Goal: Task Accomplishment & Management: Manage account settings

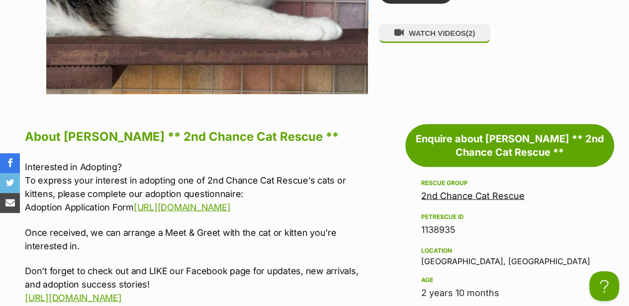
drag, startPoint x: 314, startPoint y: 183, endPoint x: 23, endPoint y: 187, distance: 291.0
copy link "https://www.2ndchancecatrescue.com.au/adopting/adoption-form/"
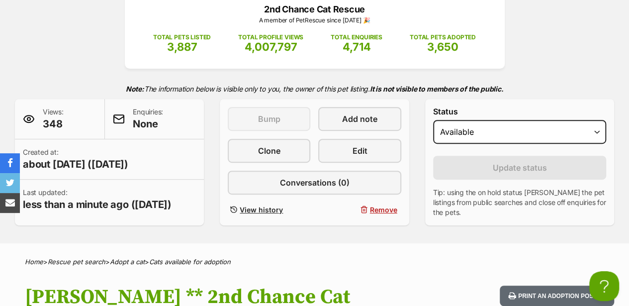
scroll to position [33, 0]
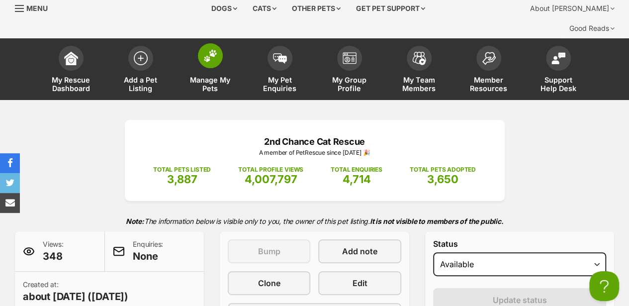
click at [214, 49] on img at bounding box center [210, 55] width 14 height 13
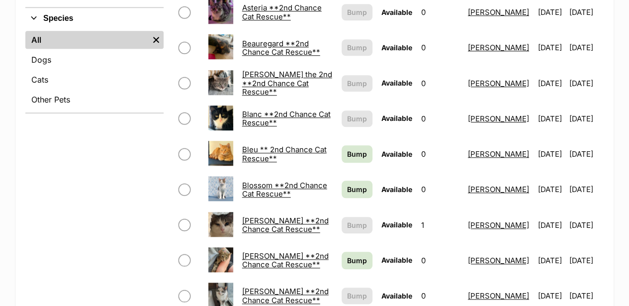
scroll to position [431, 0]
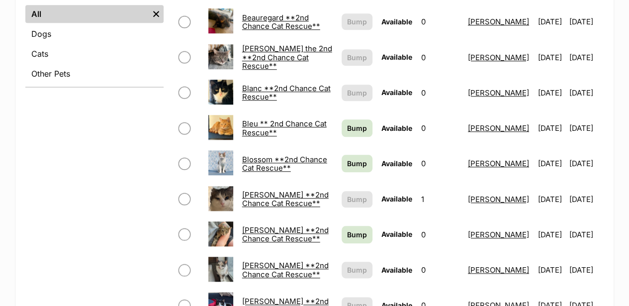
click at [258, 190] on link "[PERSON_NAME] **2nd Chance Cat Rescue**" at bounding box center [285, 199] width 87 height 18
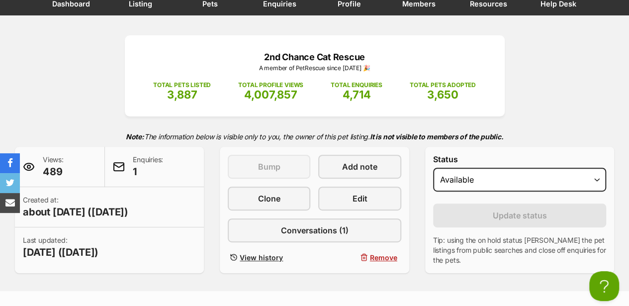
scroll to position [33, 0]
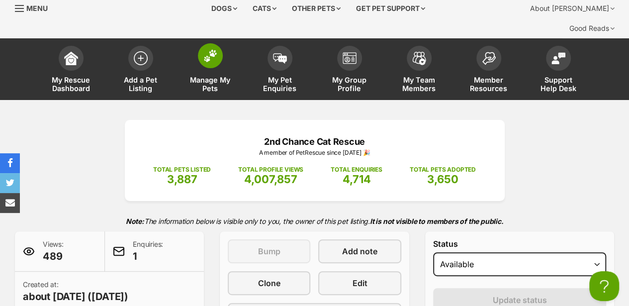
click at [208, 49] on img at bounding box center [210, 55] width 14 height 13
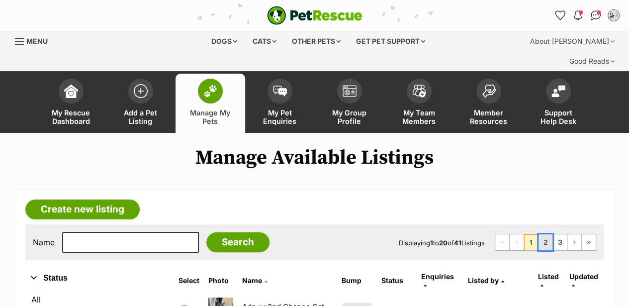
click at [545, 234] on link "2" at bounding box center [546, 242] width 14 height 16
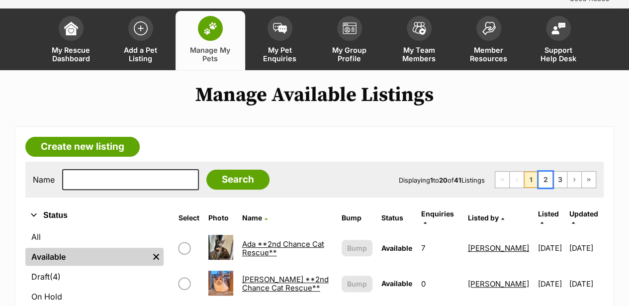
scroll to position [132, 0]
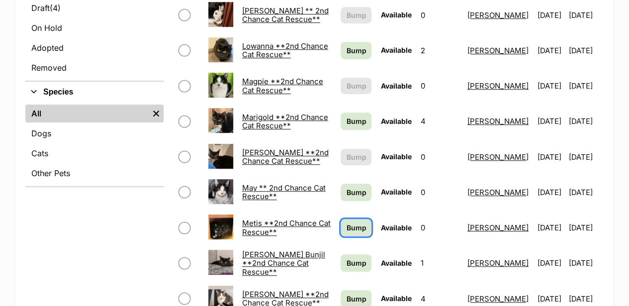
click at [346, 222] on span "Bump" at bounding box center [356, 227] width 20 height 10
click at [346, 258] on span "Bump" at bounding box center [356, 263] width 20 height 10
click at [346, 293] on span "Bump" at bounding box center [356, 298] width 20 height 10
click at [264, 148] on link "Martina Hingis **2nd Chance Cat Rescue**" at bounding box center [285, 157] width 87 height 18
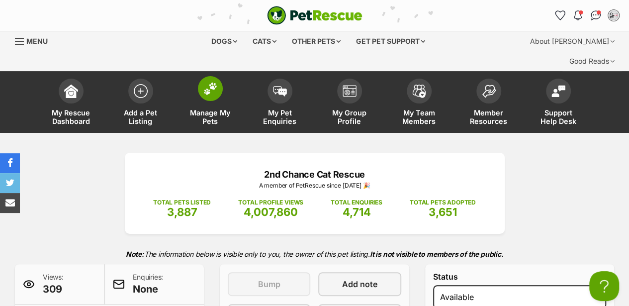
click at [210, 82] on img at bounding box center [210, 88] width 14 height 13
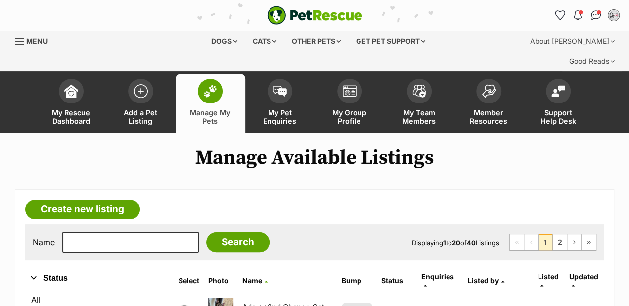
scroll to position [99, 0]
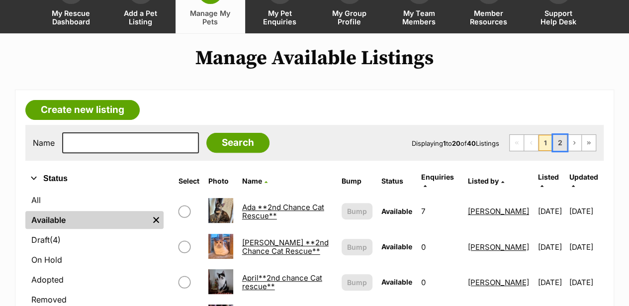
click at [562, 135] on link "2" at bounding box center [560, 143] width 14 height 16
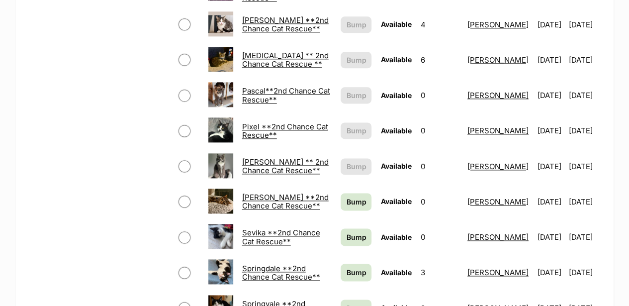
scroll to position [630, 0]
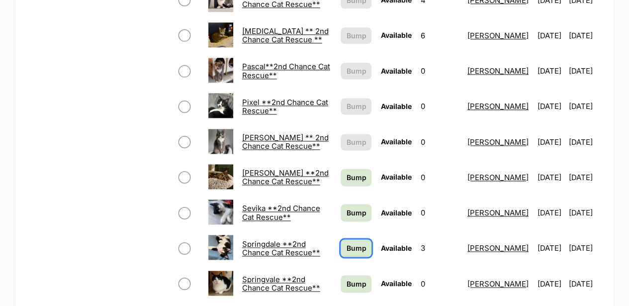
click at [346, 243] on span "Bump" at bounding box center [356, 248] width 20 height 10
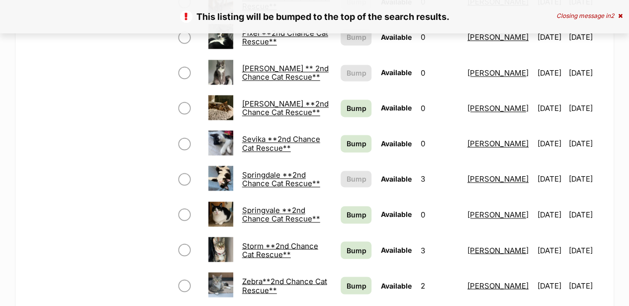
scroll to position [696, 0]
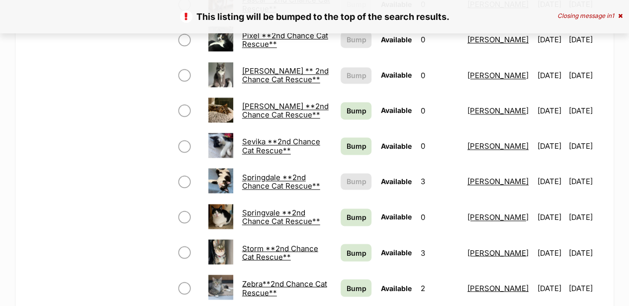
click at [245, 208] on link "Springvale **2nd Chance Cat Rescue**" at bounding box center [281, 217] width 78 height 18
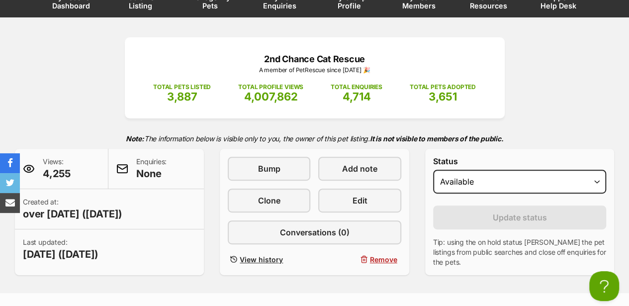
scroll to position [99, 0]
